Goal: Task Accomplishment & Management: Complete application form

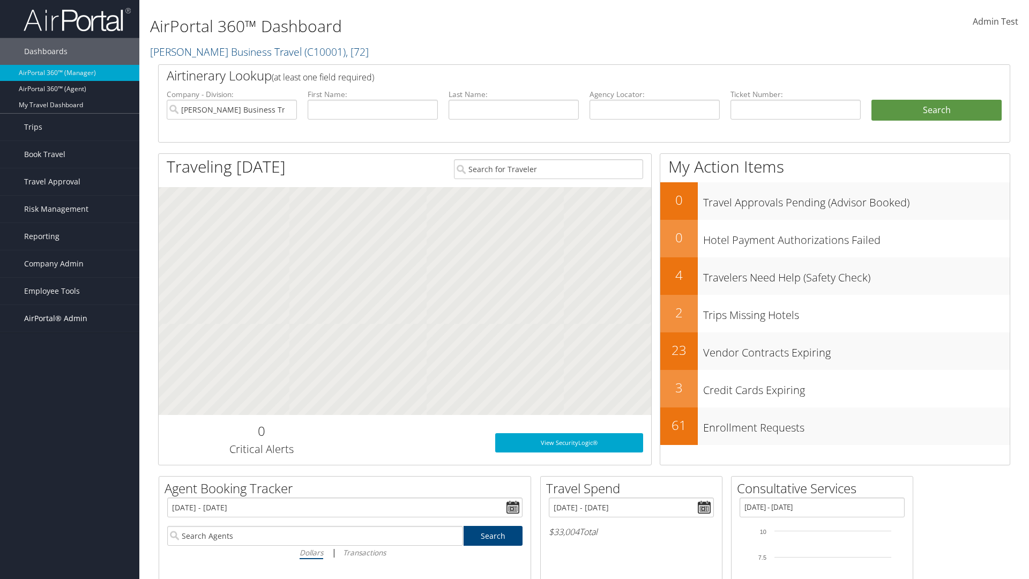
click at [70, 318] on span "AirPortal® Admin" at bounding box center [55, 318] width 63 height 27
click at [0, 0] on link "SAP" at bounding box center [0, 0] width 0 height 0
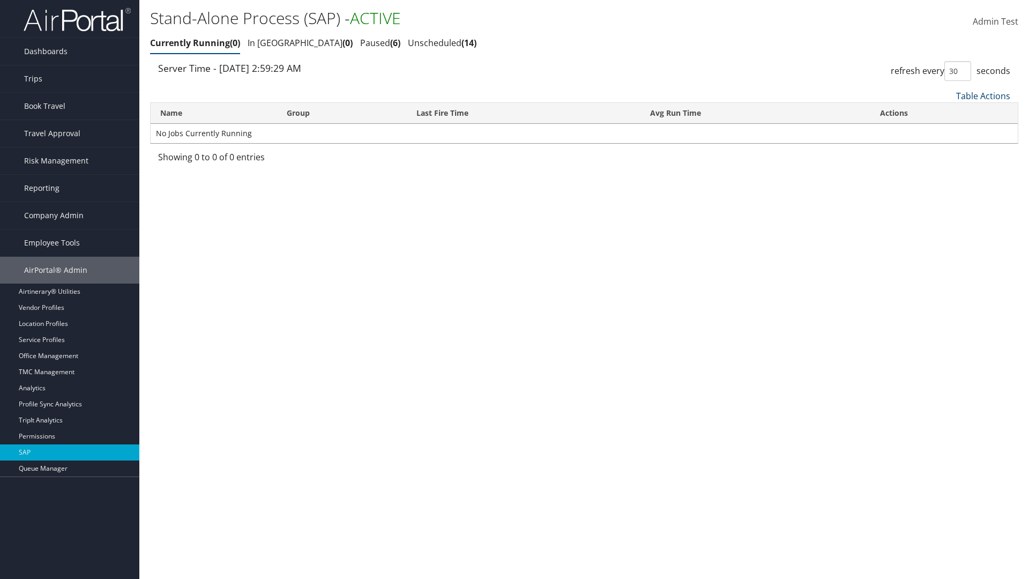
click at [983, 95] on link "Table Actions" at bounding box center [983, 96] width 54 height 12
click at [947, 130] on link "New Record" at bounding box center [947, 131] width 141 height 18
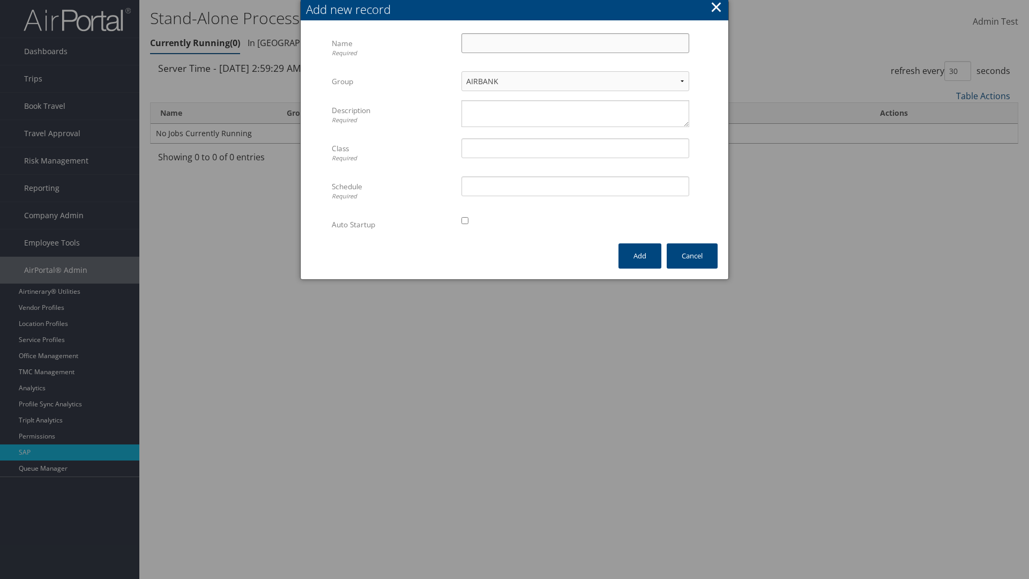
click at [575, 43] on input "Name Required" at bounding box center [576, 43] width 228 height 20
type input "ProfileImportJob"
click at [575, 114] on textarea "Description Required" at bounding box center [576, 113] width 228 height 27
type textarea "Test"
click at [575, 148] on input "Class Required" at bounding box center [576, 148] width 228 height 20
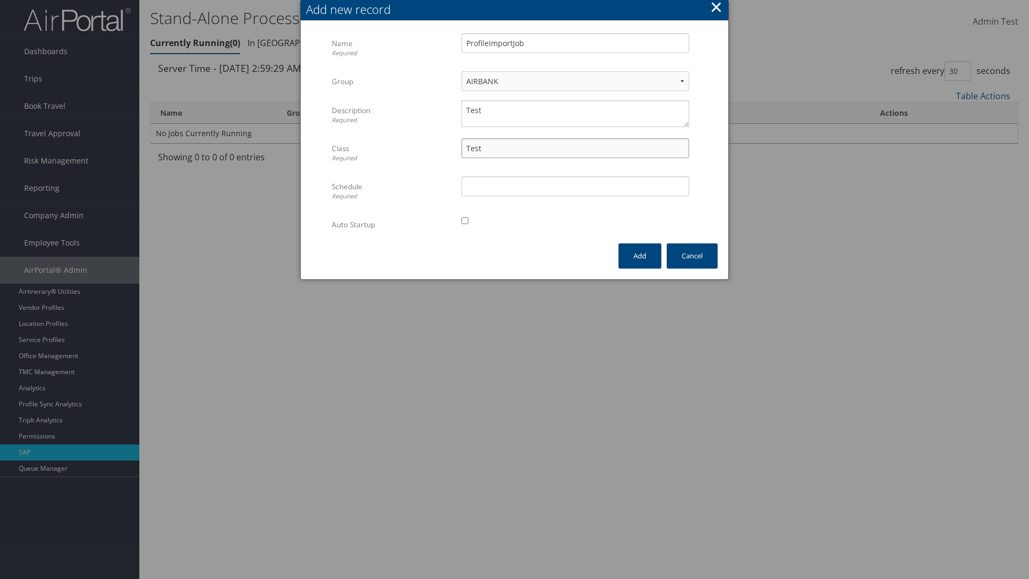
type input "Test"
click at [575, 186] on input "Schedule Required" at bounding box center [576, 186] width 228 height 20
type input "Test"
click at [465, 220] on input "checkbox" at bounding box center [465, 220] width 7 height 7
checkbox input "true"
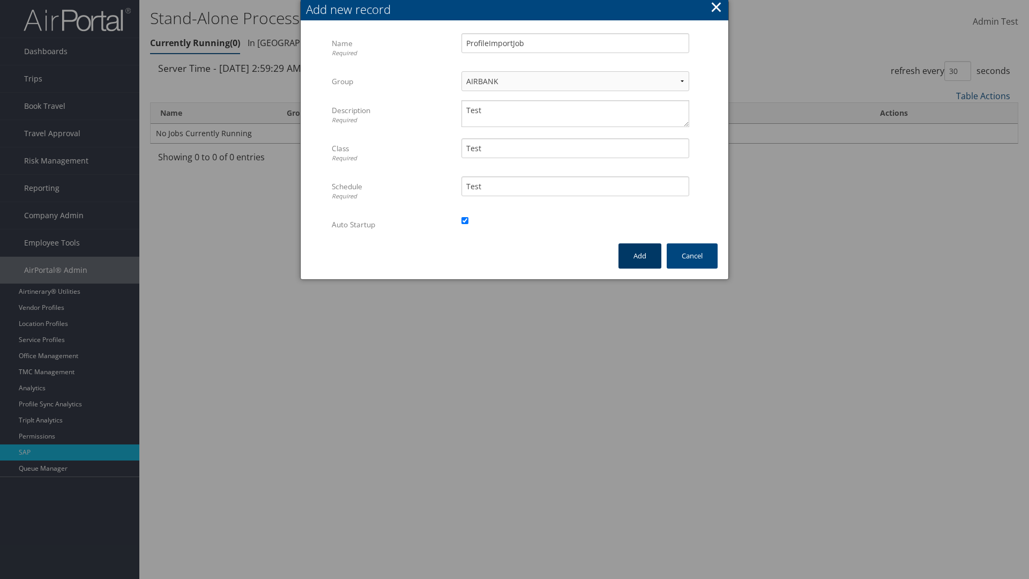
click at [640, 256] on button "Add" at bounding box center [640, 255] width 43 height 25
